Goal: Check status: Check status

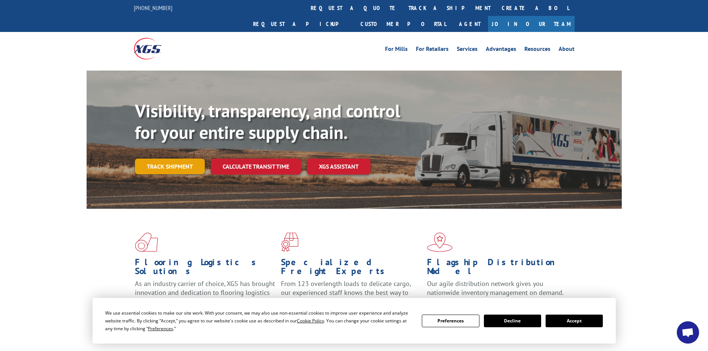
click at [173, 159] on link "Track shipment" at bounding box center [170, 167] width 70 height 16
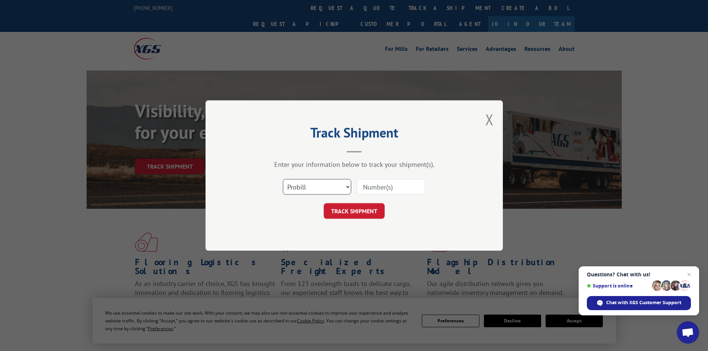
click at [306, 188] on select "Select category... Probill BOL PO" at bounding box center [317, 187] width 68 height 16
click at [283, 179] on select "Select category... Probill BOL PO" at bounding box center [317, 187] width 68 height 16
click at [310, 188] on select "Select category... Probill BOL PO" at bounding box center [317, 187] width 68 height 16
drag, startPoint x: 422, startPoint y: 14, endPoint x: 436, endPoint y: 29, distance: 20.8
click at [426, 19] on div "Track Shipment Enter your information below to track your shipment(s). Select c…" at bounding box center [354, 175] width 708 height 351
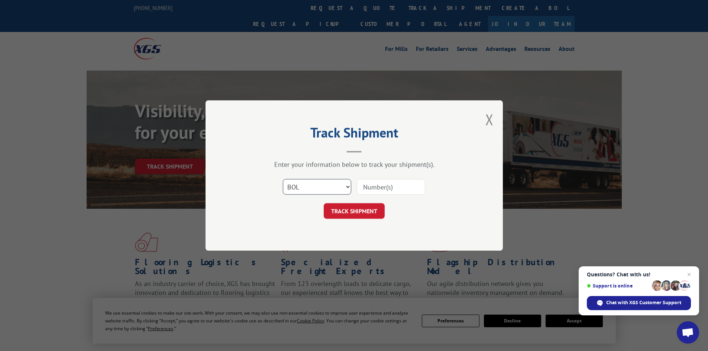
click at [304, 187] on select "Select category... Probill BOL PO" at bounding box center [317, 187] width 68 height 16
click at [283, 179] on select "Select category... Probill BOL PO" at bounding box center [317, 187] width 68 height 16
click at [299, 185] on select "Select category... Probill BOL PO" at bounding box center [317, 187] width 68 height 16
click at [283, 179] on select "Select category... Probill BOL PO" at bounding box center [317, 187] width 68 height 16
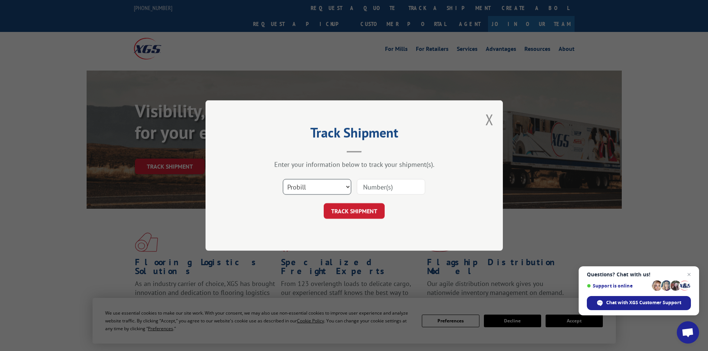
click at [313, 189] on select "Select category... Probill BOL PO" at bounding box center [317, 187] width 68 height 16
click at [283, 179] on select "Select category... Probill BOL PO" at bounding box center [317, 187] width 68 height 16
click at [305, 188] on select "Select category... Probill BOL PO" at bounding box center [317, 187] width 68 height 16
click at [283, 179] on select "Select category... Probill BOL PO" at bounding box center [317, 187] width 68 height 16
click at [309, 188] on select "Select category... Probill BOL PO" at bounding box center [317, 187] width 68 height 16
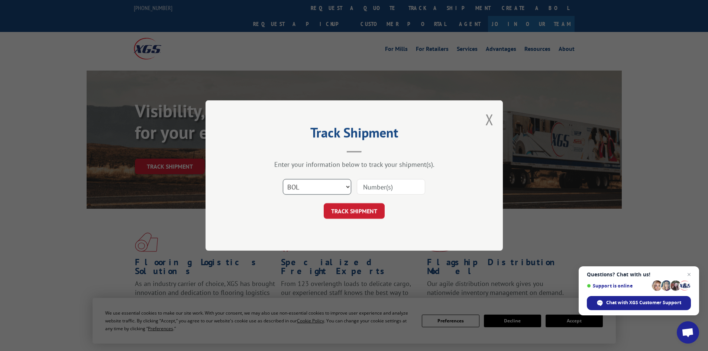
click at [283, 179] on select "Select category... Probill BOL PO" at bounding box center [317, 187] width 68 height 16
click at [367, 189] on input at bounding box center [391, 187] width 68 height 16
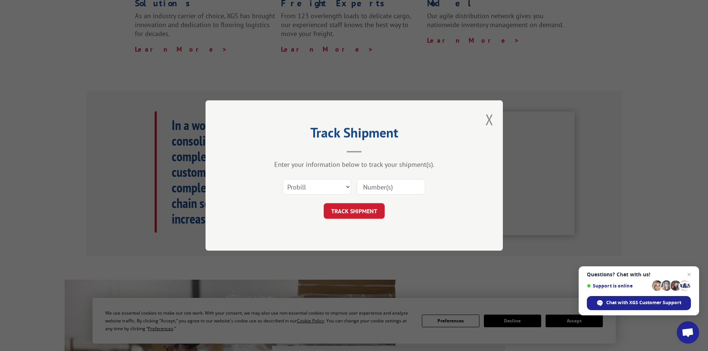
scroll to position [307, 0]
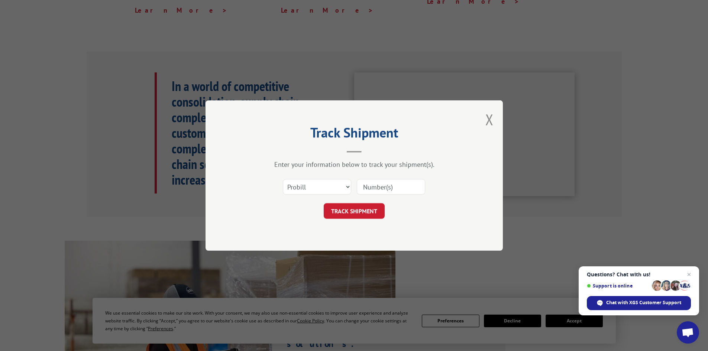
click at [324, 203] on button "TRACK SHIPMENT" at bounding box center [354, 211] width 61 height 16
click at [311, 188] on select "Select category... Probill BOL PO" at bounding box center [317, 187] width 68 height 16
drag, startPoint x: 298, startPoint y: 188, endPoint x: 312, endPoint y: 188, distance: 13.8
click at [301, 188] on select "Select category... Probill BOL PO" at bounding box center [317, 187] width 68 height 16
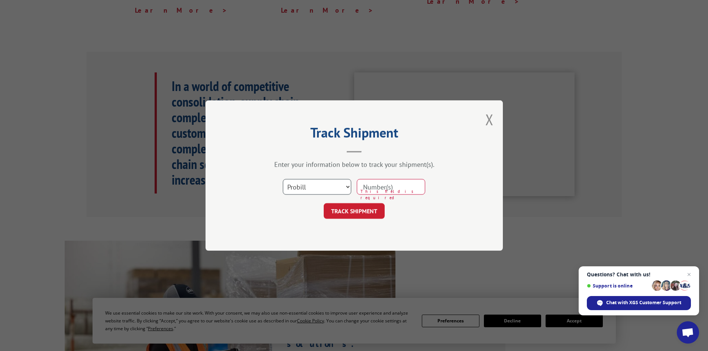
click at [283, 179] on select "Select category... Probill BOL PO" at bounding box center [317, 187] width 68 height 16
click at [328, 187] on select "Select category... Probill BOL PO" at bounding box center [317, 187] width 68 height 16
select select "probill"
click at [283, 179] on select "Select category... Probill BOL PO" at bounding box center [317, 187] width 68 height 16
click at [369, 187] on input at bounding box center [391, 187] width 68 height 16
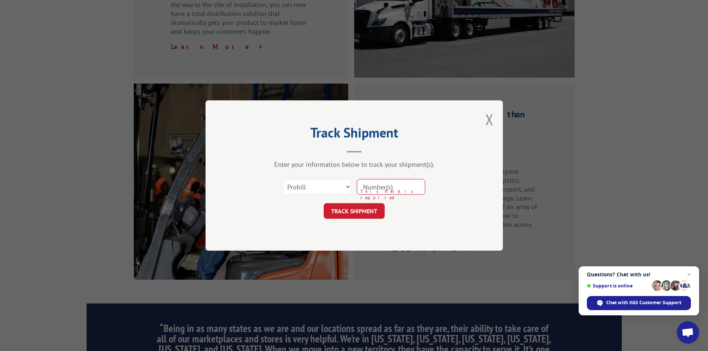
scroll to position [921, 0]
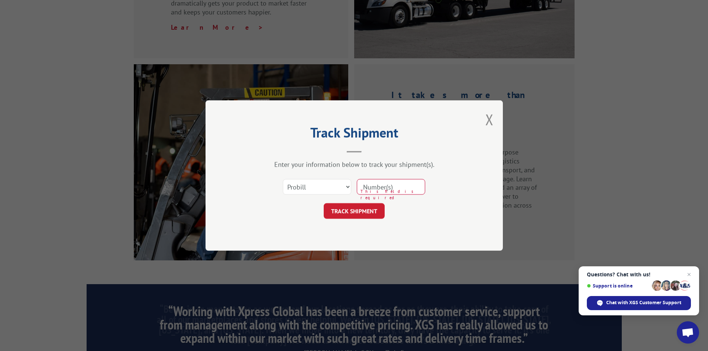
click at [324, 203] on button "TRACK SHIPMENT" at bounding box center [354, 211] width 61 height 16
click at [371, 189] on input at bounding box center [391, 187] width 68 height 16
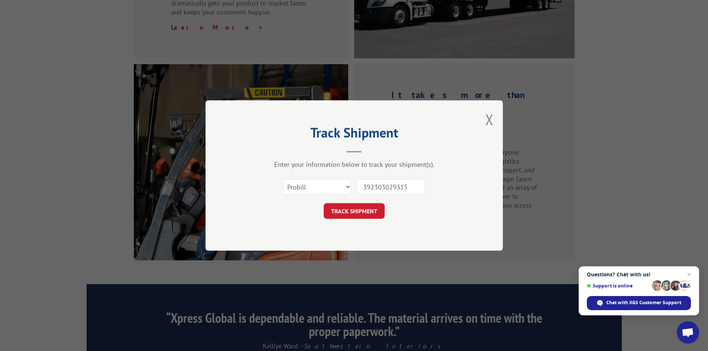
type input "392303029315"
click at [324, 203] on button "TRACK SHIPMENT" at bounding box center [354, 211] width 61 height 16
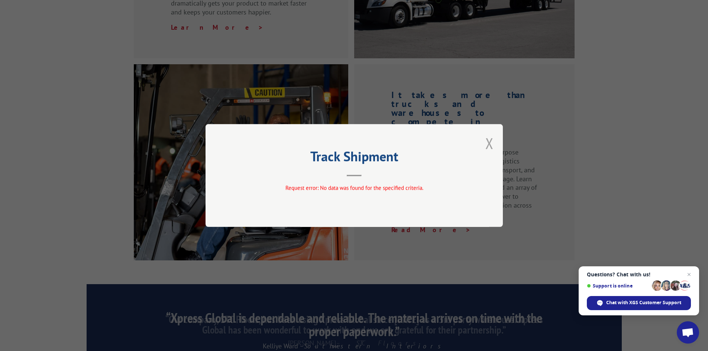
click at [493, 143] on button "Close modal" at bounding box center [489, 143] width 8 height 20
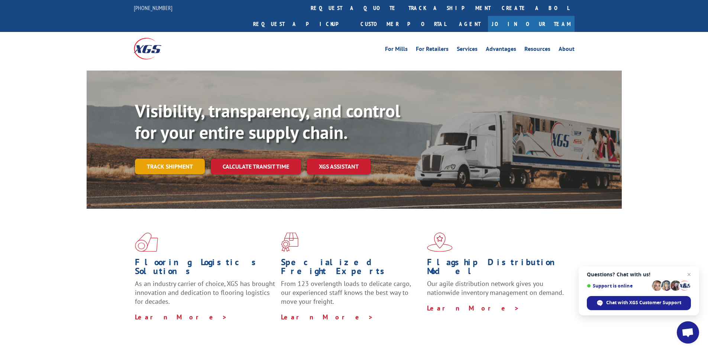
click at [181, 159] on link "Track shipment" at bounding box center [170, 167] width 70 height 16
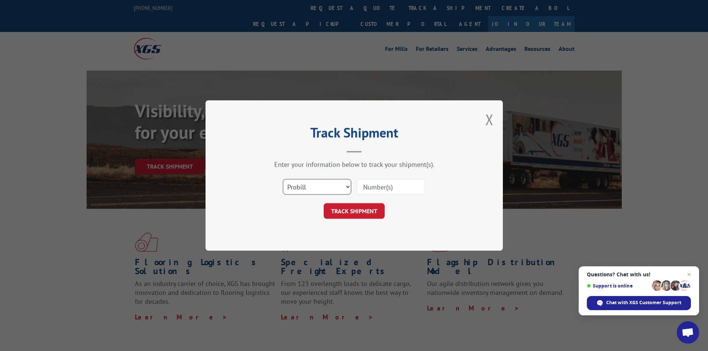
click at [306, 185] on select "Select category... Probill BOL PO" at bounding box center [317, 187] width 68 height 16
click at [283, 179] on select "Select category... Probill BOL PO" at bounding box center [317, 187] width 68 height 16
click at [312, 187] on select "Select category... Probill BOL PO" at bounding box center [317, 187] width 68 height 16
click at [283, 179] on select "Select category... Probill BOL PO" at bounding box center [317, 187] width 68 height 16
click at [302, 190] on select "Select category... Probill BOL PO" at bounding box center [317, 187] width 68 height 16
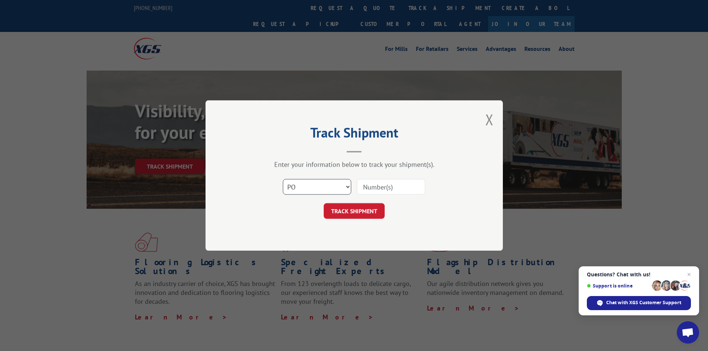
select select "probill"
click at [283, 179] on select "Select category... Probill BOL PO" at bounding box center [317, 187] width 68 height 16
click at [347, 186] on select "Select category... Probill BOL PO" at bounding box center [317, 187] width 68 height 16
click at [283, 179] on select "Select category... Probill BOL PO" at bounding box center [317, 187] width 68 height 16
click at [381, 187] on input at bounding box center [391, 187] width 68 height 16
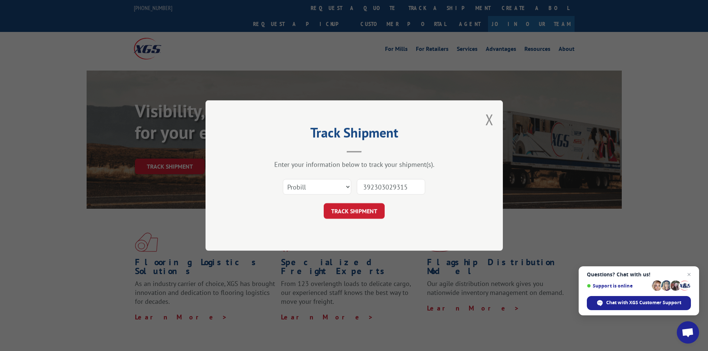
type input "392303029315"
click at [324, 203] on button "TRACK SHIPMENT" at bounding box center [354, 211] width 61 height 16
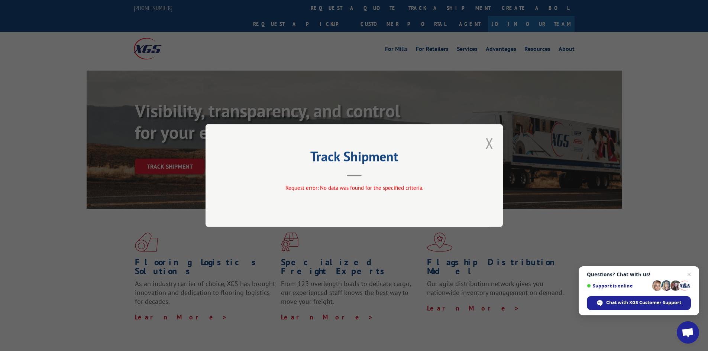
click at [489, 140] on button "Close modal" at bounding box center [489, 143] width 8 height 20
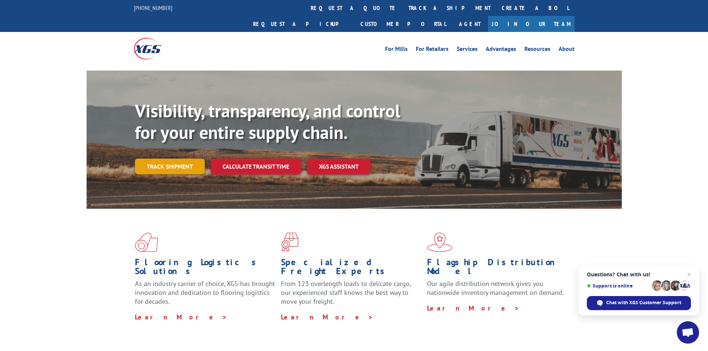
click at [165, 159] on link "Track shipment" at bounding box center [170, 167] width 70 height 16
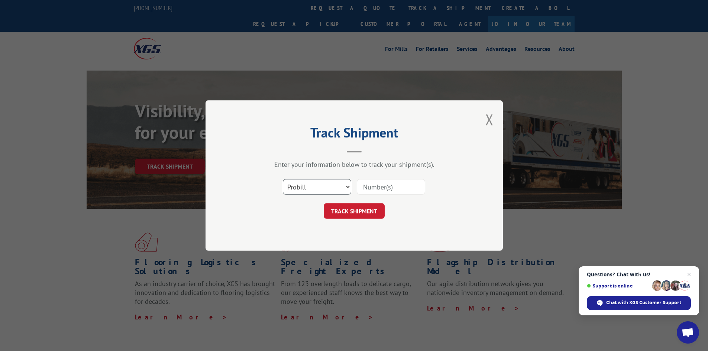
click at [290, 187] on select "Select category... Probill BOL PO" at bounding box center [317, 187] width 68 height 16
click at [378, 185] on input at bounding box center [391, 187] width 68 height 16
type input "5225855"
click button "TRACK SHIPMENT" at bounding box center [354, 211] width 61 height 16
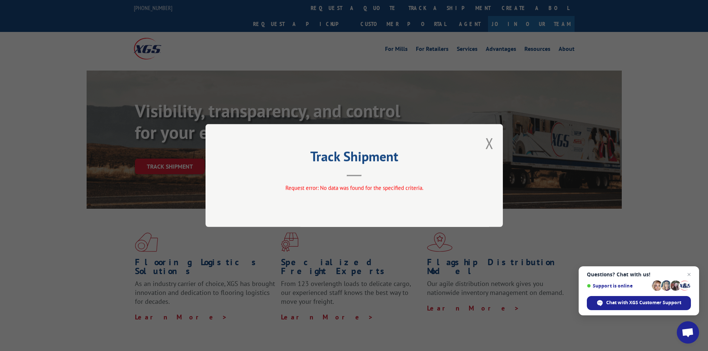
click at [265, 155] on h2 "Track Shipment" at bounding box center [354, 158] width 223 height 14
click at [487, 139] on button "Close modal" at bounding box center [489, 143] width 8 height 20
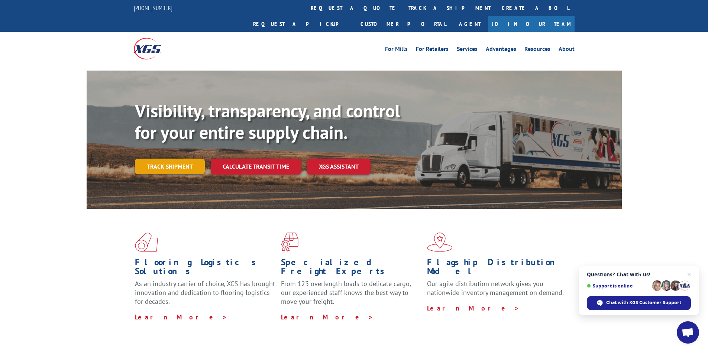
click at [181, 159] on link "Track shipment" at bounding box center [170, 167] width 70 height 16
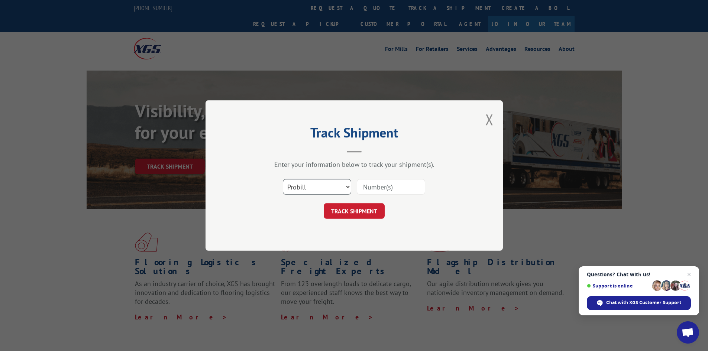
click at [303, 189] on select "Select category... Probill BOL PO" at bounding box center [317, 187] width 68 height 16
click at [283, 179] on select "Select category... Probill BOL PO" at bounding box center [317, 187] width 68 height 16
click at [396, 188] on input at bounding box center [391, 187] width 68 height 16
type input "5225855"
click at [324, 203] on button "TRACK SHIPMENT" at bounding box center [354, 211] width 61 height 16
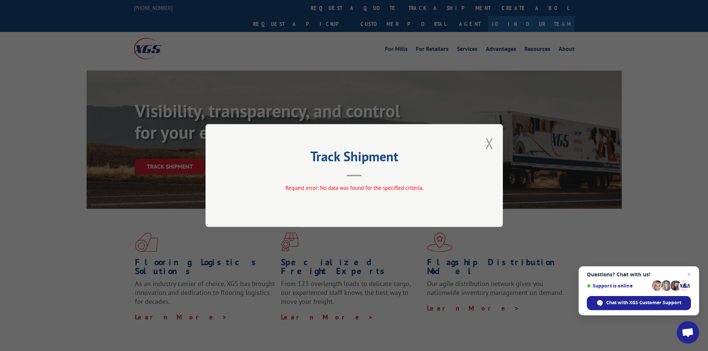
click at [491, 142] on button "Close modal" at bounding box center [489, 143] width 8 height 20
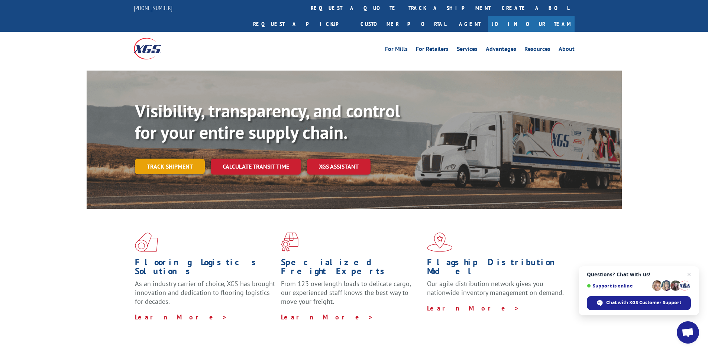
click at [178, 159] on link "Track shipment" at bounding box center [170, 167] width 70 height 16
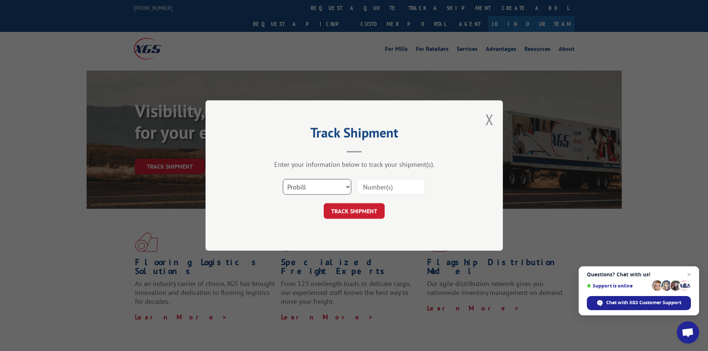
click at [299, 188] on select "Select category... Probill BOL PO" at bounding box center [317, 187] width 68 height 16
select select "po"
click at [283, 179] on select "Select category... Probill BOL PO" at bounding box center [317, 187] width 68 height 16
click at [306, 188] on select "Select category... Probill BOL PO" at bounding box center [317, 187] width 68 height 16
click at [306, 191] on select "Select category... Probill BOL PO" at bounding box center [317, 187] width 68 height 16
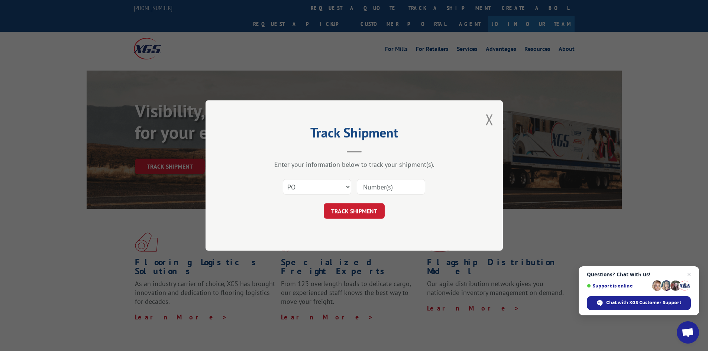
click at [374, 193] on input at bounding box center [391, 187] width 68 height 16
click at [377, 188] on input at bounding box center [391, 187] width 68 height 16
type input "82481845"
click button "TRACK SHIPMENT" at bounding box center [354, 211] width 61 height 16
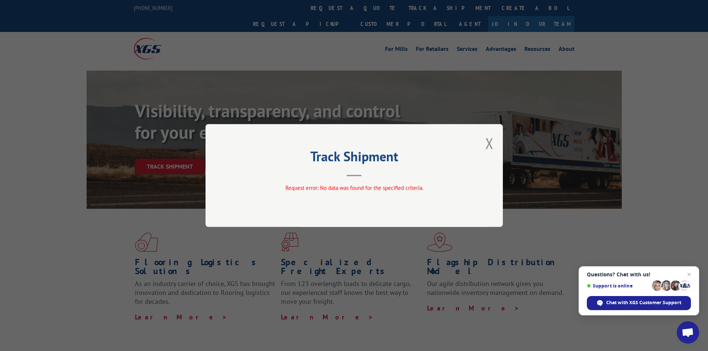
click at [494, 139] on div "Track Shipment Request error: No data was found for the specified criteria." at bounding box center [353, 175] width 297 height 103
click at [489, 142] on button "Close modal" at bounding box center [489, 143] width 8 height 20
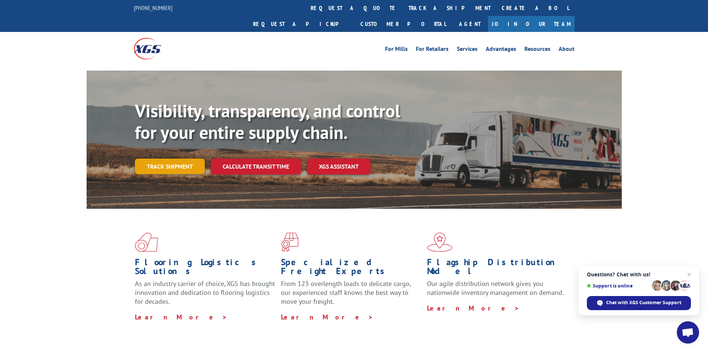
click at [178, 159] on link "Track shipment" at bounding box center [170, 167] width 70 height 16
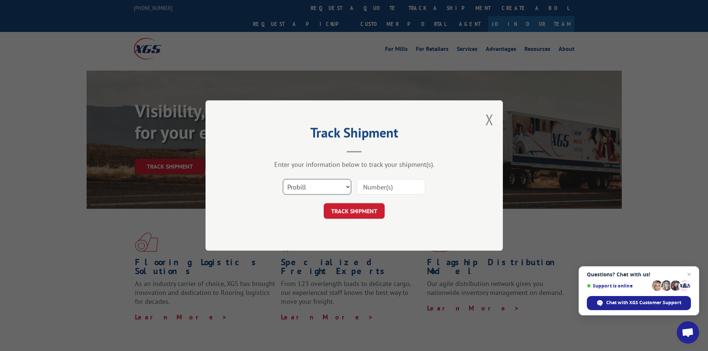
click at [310, 187] on select "Select category... Probill BOL PO" at bounding box center [317, 187] width 68 height 16
select select "bol"
click at [283, 179] on select "Select category... Probill BOL PO" at bounding box center [317, 187] width 68 height 16
click at [367, 189] on input at bounding box center [391, 187] width 68 height 16
type input "5225855"
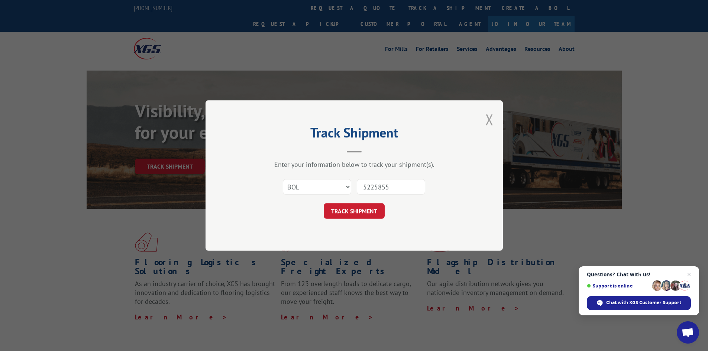
click at [324, 203] on button "TRACK SHIPMENT" at bounding box center [354, 211] width 61 height 16
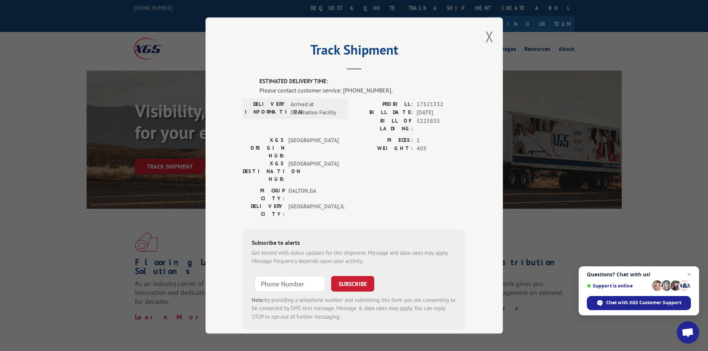
scroll to position [4, 0]
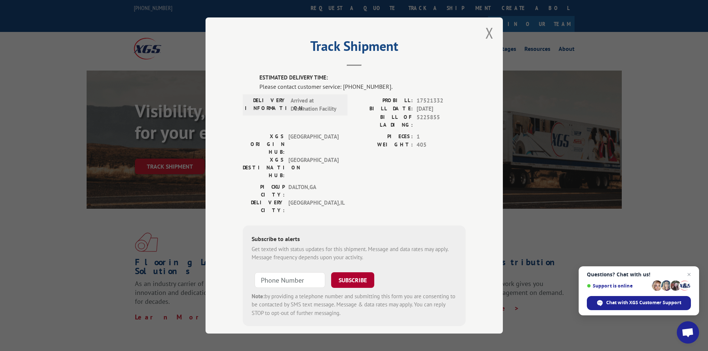
click at [353, 272] on button "SUBSCRIBE" at bounding box center [352, 280] width 43 height 16
click at [354, 272] on button "SUBSCRIBE" at bounding box center [352, 280] width 43 height 16
click at [444, 268] on form "SUBSCRIBE Note: by providing a telephone number and submitting this form you ar…" at bounding box center [354, 293] width 205 height 50
click at [515, 243] on div "Track Shipment ESTIMATED DELIVERY TIME: Please contact customer service: [PHONE…" at bounding box center [354, 175] width 708 height 351
click at [559, 280] on div "Track Shipment ESTIMATED DELIVERY TIME: Please contact customer service: [PHONE…" at bounding box center [354, 175] width 708 height 351
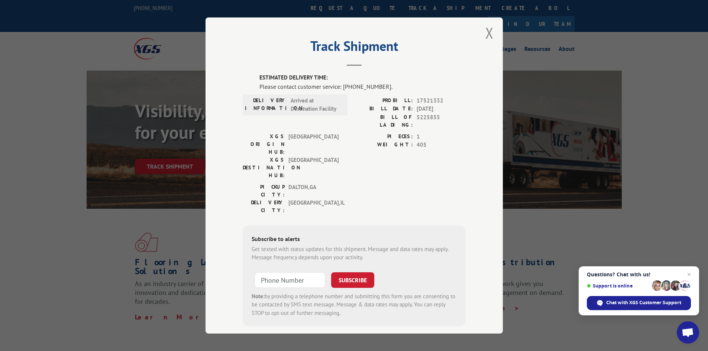
click at [421, 299] on div "ESTIMATED DELIVERY TIME: Please contact customer service: [PHONE_NUMBER]. DELIV…" at bounding box center [354, 210] width 223 height 273
click at [485, 33] on button "Close modal" at bounding box center [489, 33] width 8 height 20
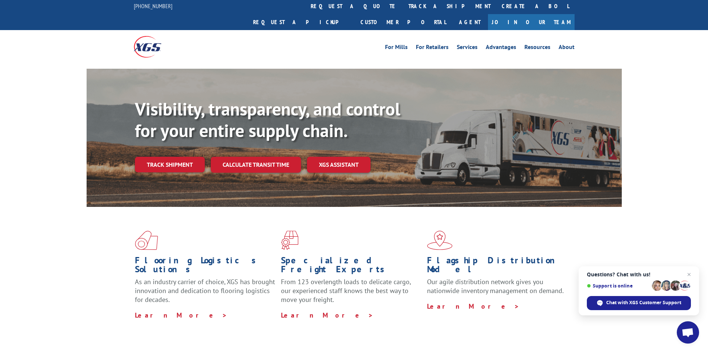
scroll to position [0, 0]
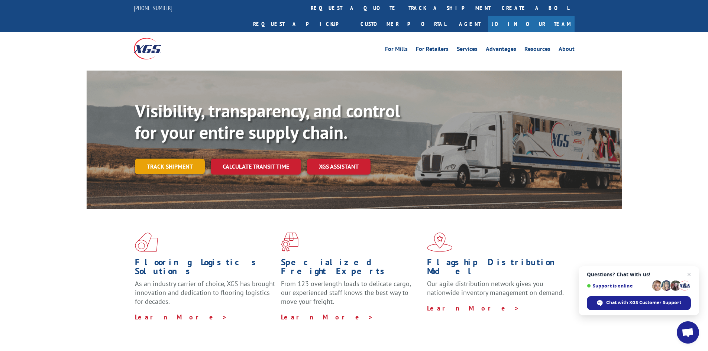
click at [175, 159] on link "Track shipment" at bounding box center [170, 167] width 70 height 16
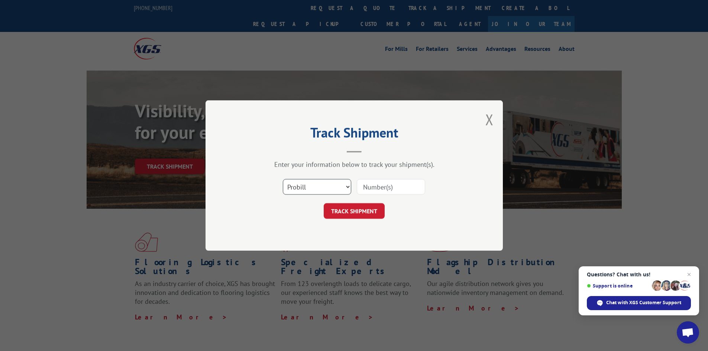
click at [320, 187] on select "Select category... Probill BOL PO" at bounding box center [317, 187] width 68 height 16
select select "bol"
click at [283, 179] on select "Select category... Probill BOL PO" at bounding box center [317, 187] width 68 height 16
click at [378, 191] on input at bounding box center [391, 187] width 68 height 16
type input "5225855"
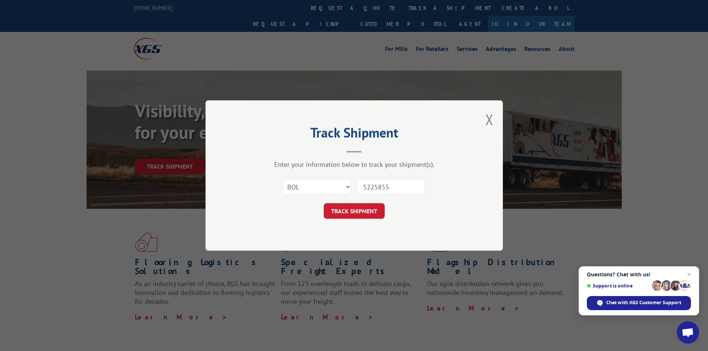
click at [324, 203] on button "TRACK SHIPMENT" at bounding box center [354, 211] width 61 height 16
